Goal: Task Accomplishment & Management: Complete application form

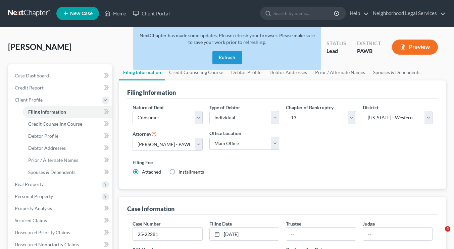
select select "1"
select select "0"
select select "3"
select select "69"
select select "7"
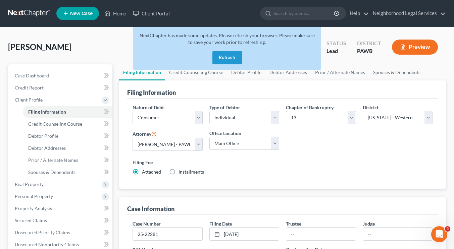
click at [228, 55] on button "Refresh" at bounding box center [227, 57] width 30 height 13
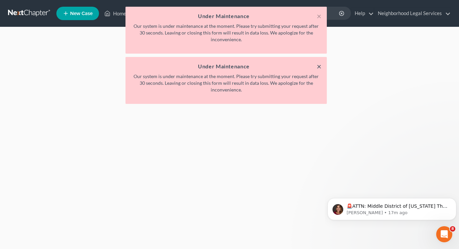
click at [318, 67] on button "×" at bounding box center [319, 66] width 5 height 8
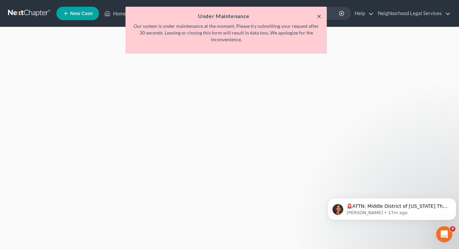
click at [319, 16] on button "×" at bounding box center [319, 16] width 5 height 8
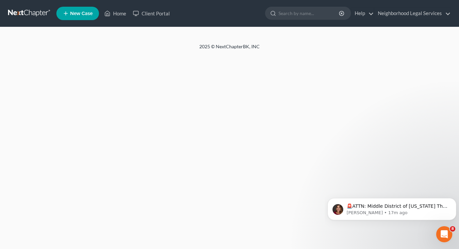
click at [29, 13] on link at bounding box center [29, 13] width 43 height 12
